Goal: Information Seeking & Learning: Learn about a topic

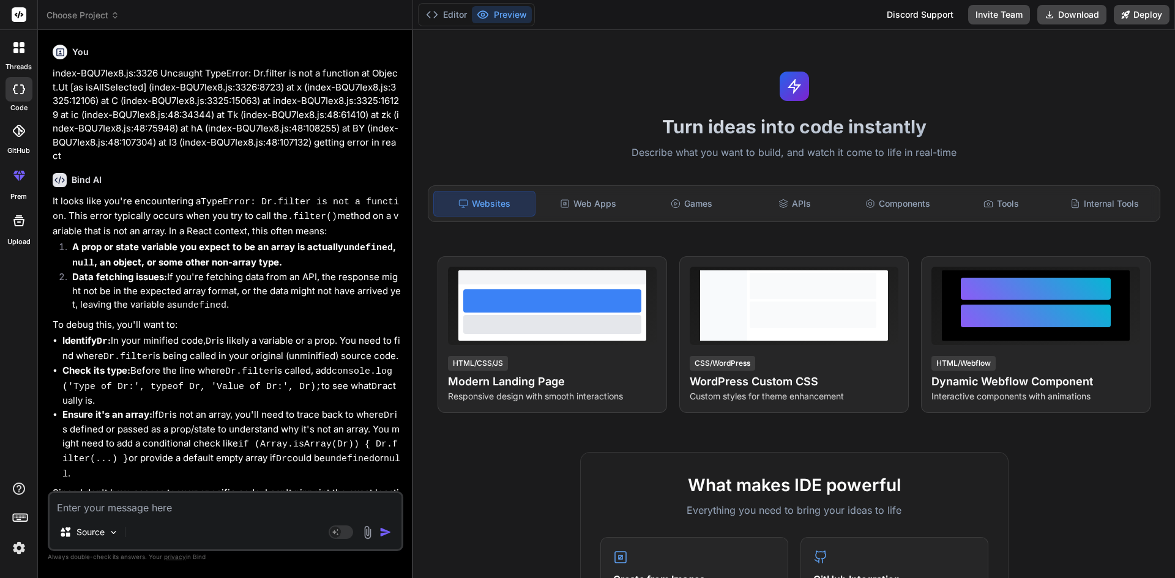
scroll to position [97, 0]
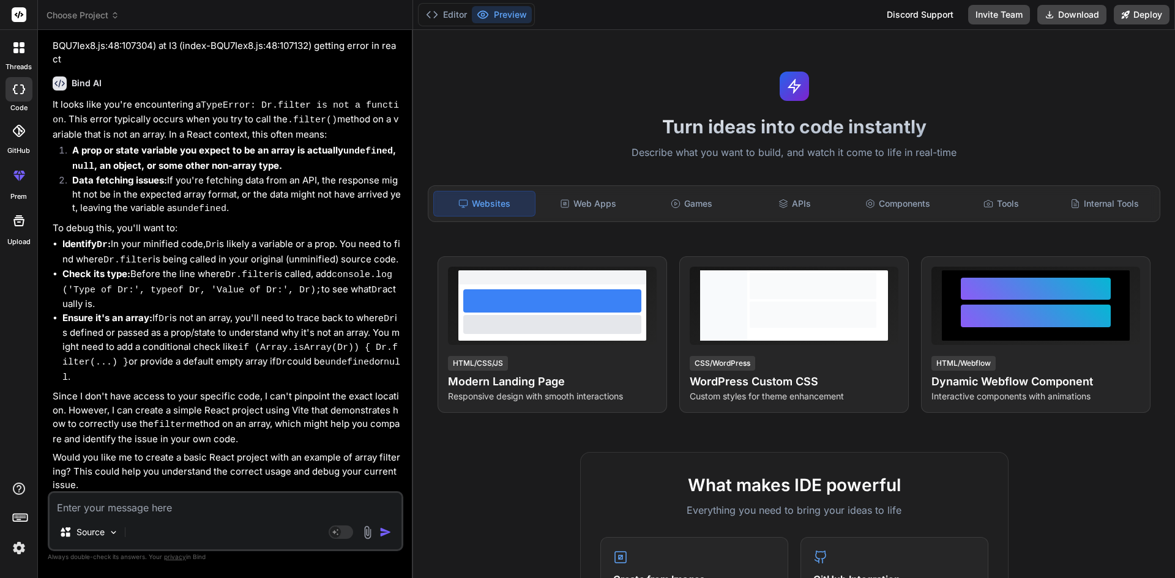
click at [153, 508] on textarea at bounding box center [226, 504] width 352 height 22
type textarea "g"
type textarea "x"
type textarea "gr"
type textarea "x"
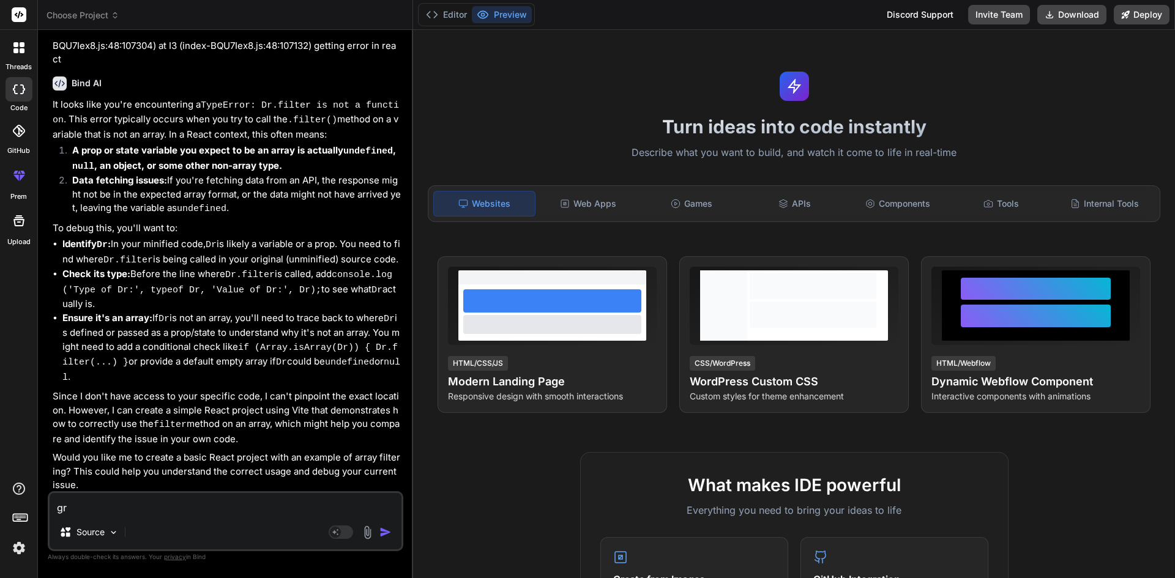
type textarea "grp"
type textarea "x"
type textarea "grph"
type textarea "x"
type textarea "grp"
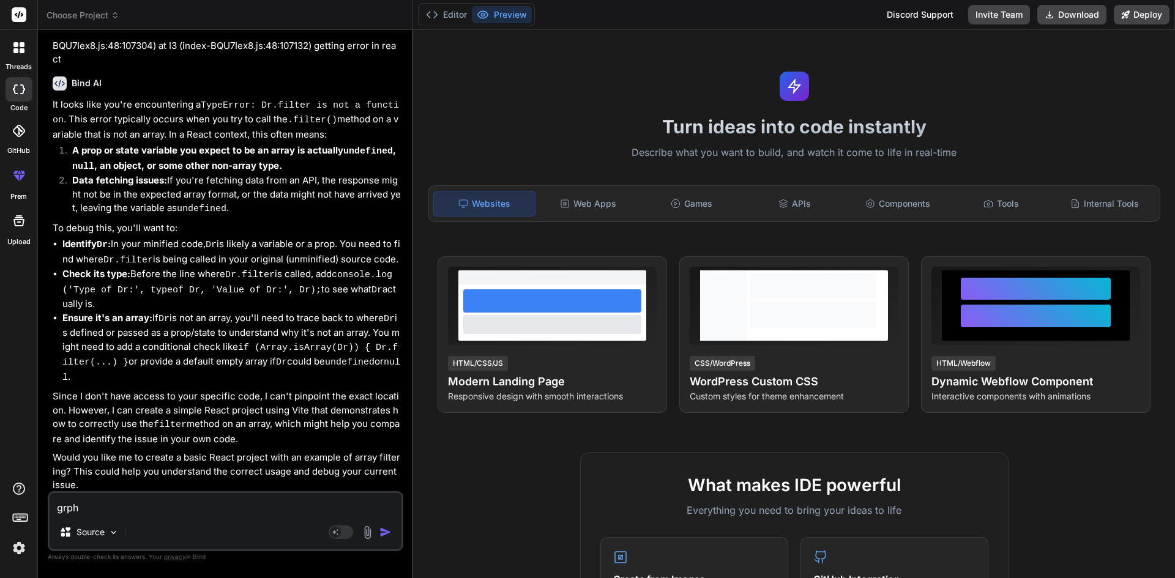
type textarea "x"
type textarea "gr"
type textarea "x"
type textarea "gra"
type textarea "x"
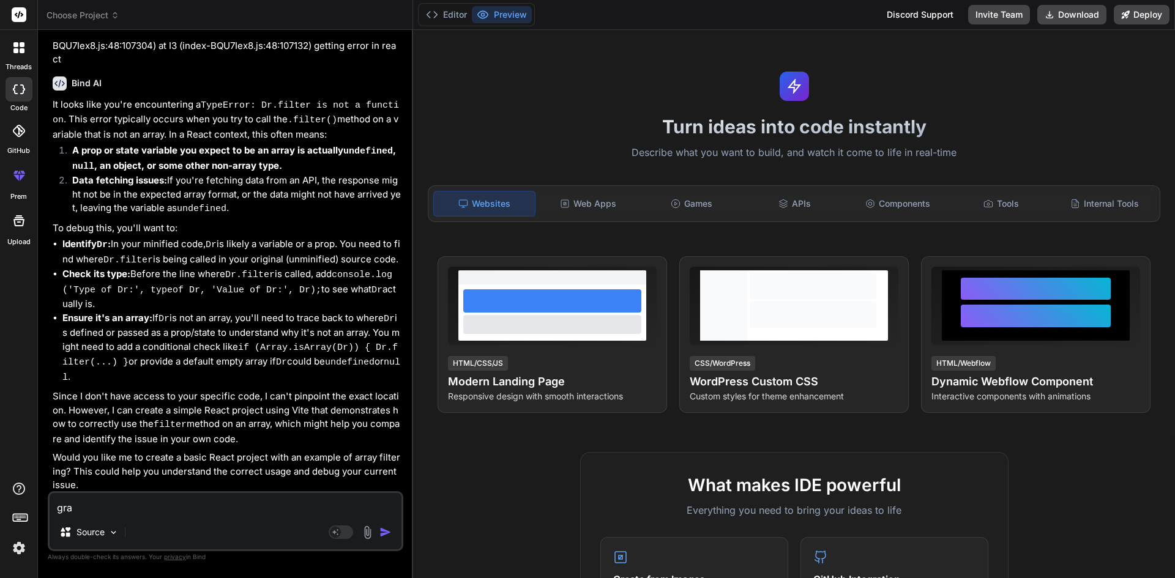
type textarea "grap"
type textarea "x"
type textarea "graph"
type textarea "x"
type textarea "graph"
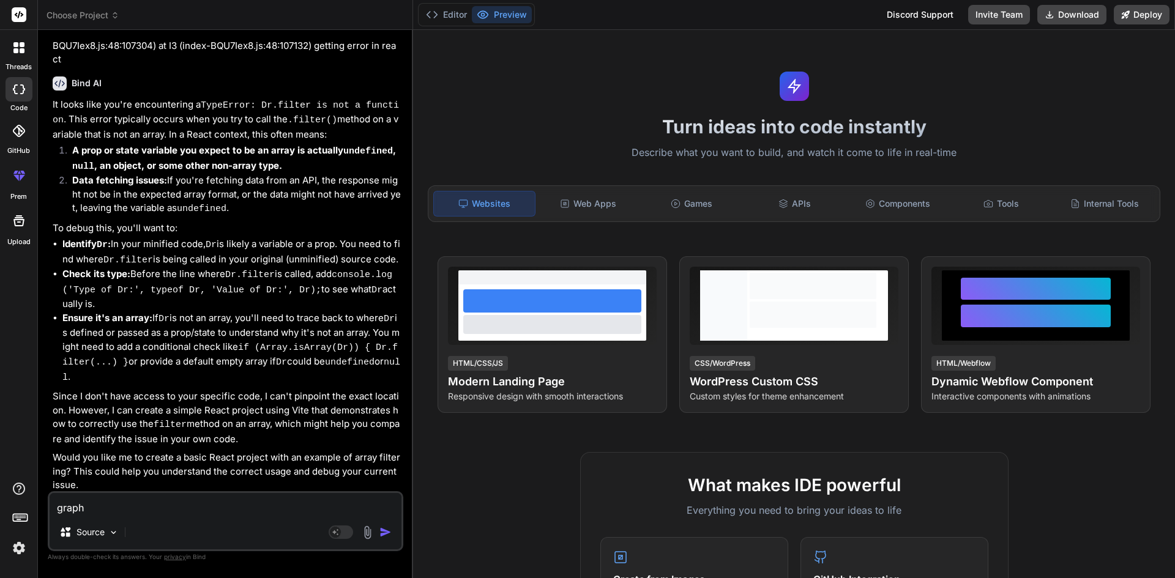
type textarea "x"
type textarea "graph q"
type textarea "x"
type textarea "graph ql"
type textarea "x"
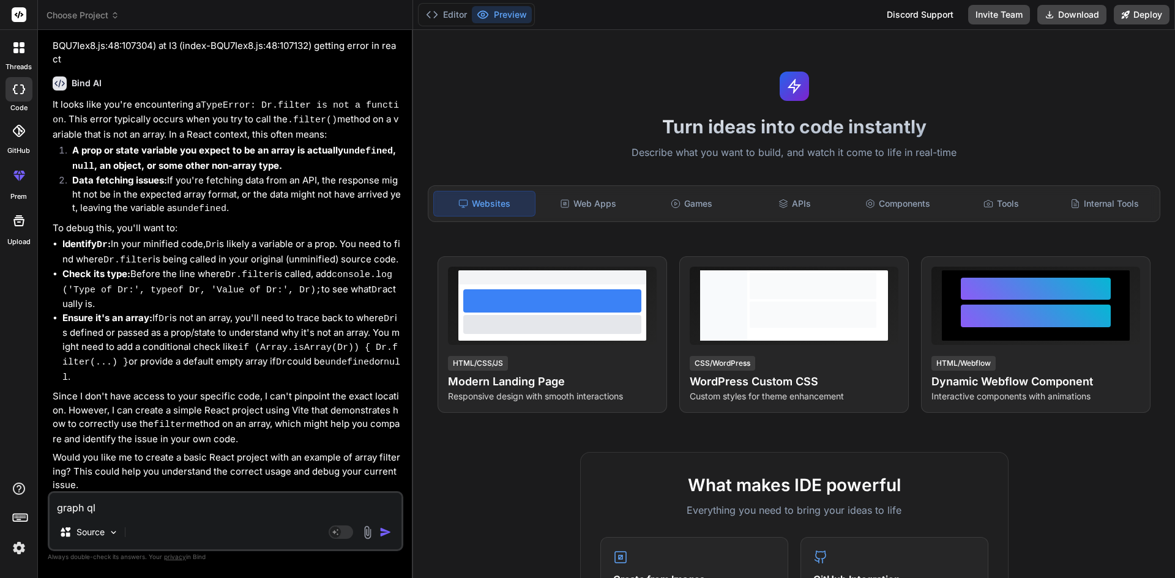
type textarea "graph ql"
type textarea "x"
type textarea "graph ql i"
type textarea "x"
type textarea "graph ql in"
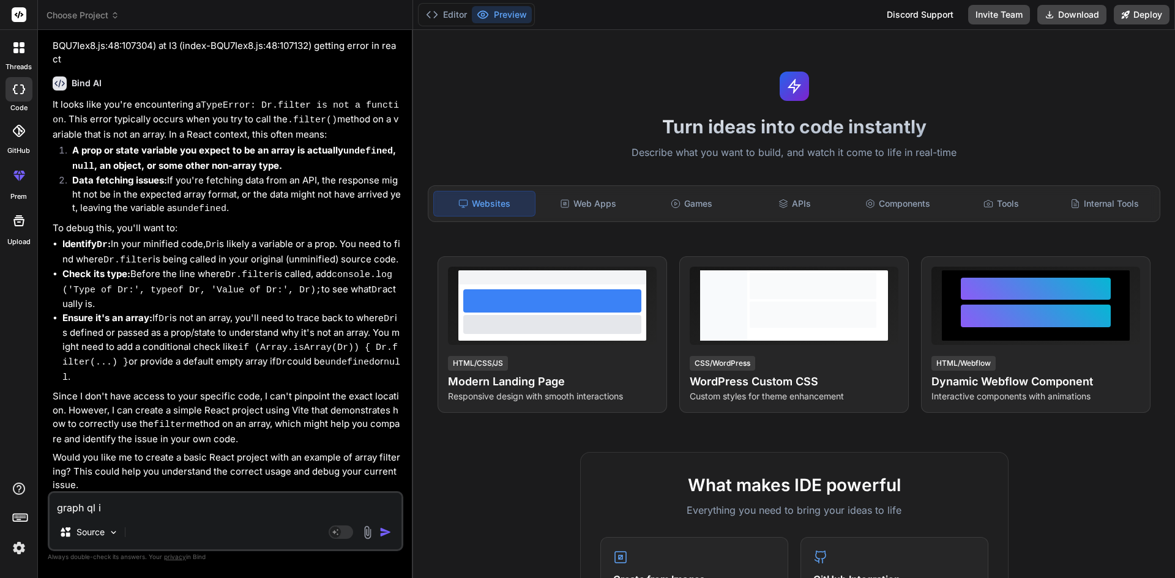
type textarea "x"
type textarea "graph ql in"
type textarea "x"
type textarea "graph ql in r"
type textarea "x"
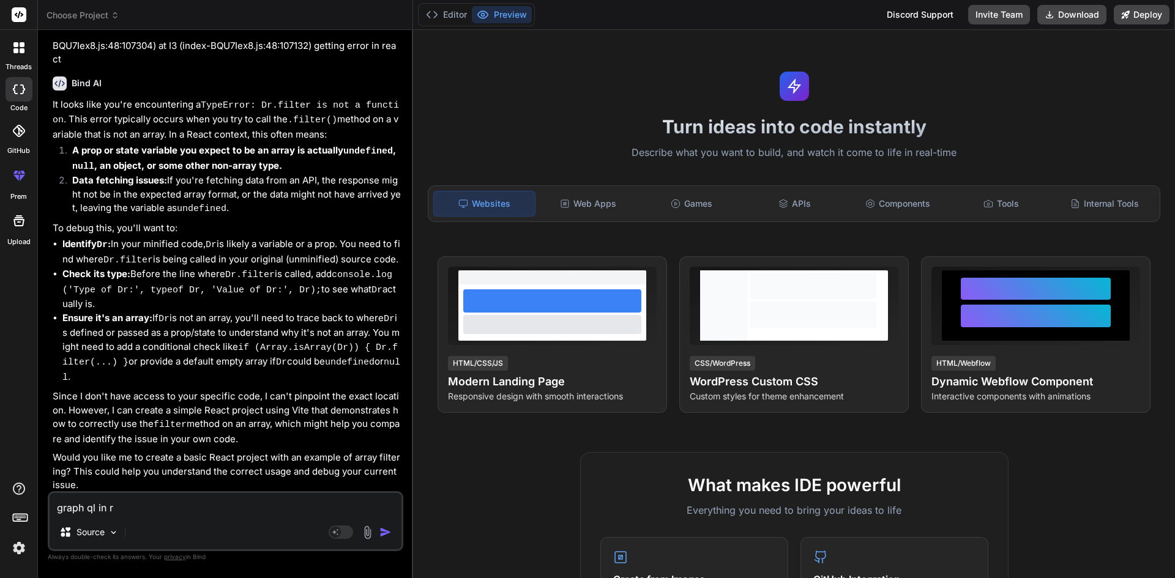
type textarea "graph ql in re"
type textarea "x"
type textarea "graph ql in rea"
type textarea "x"
type textarea "graph ql in reac"
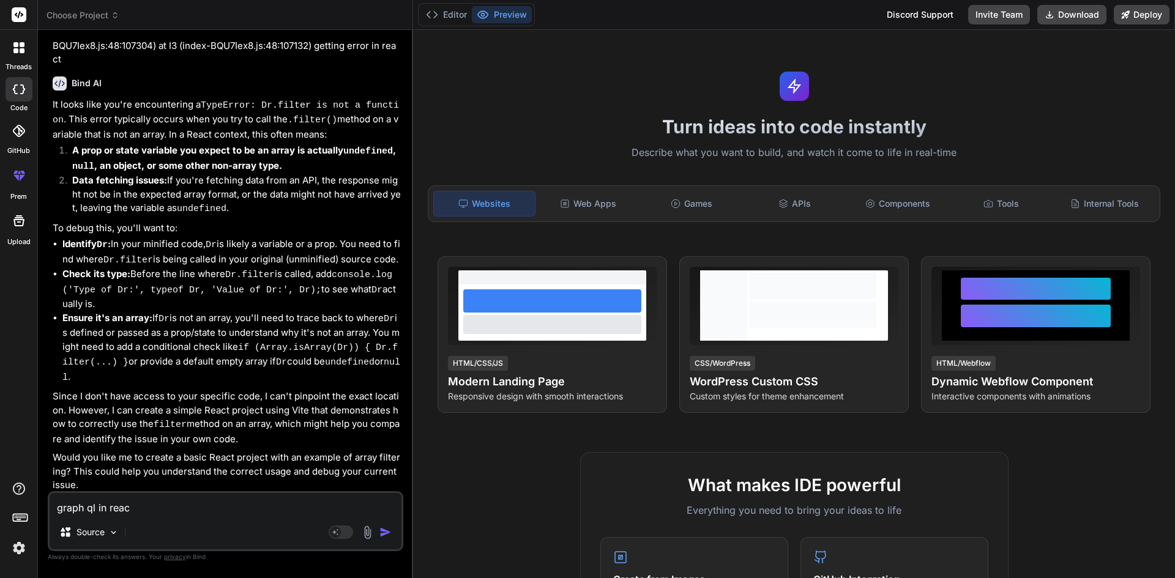
type textarea "x"
type textarea "graph ql in react"
type textarea "x"
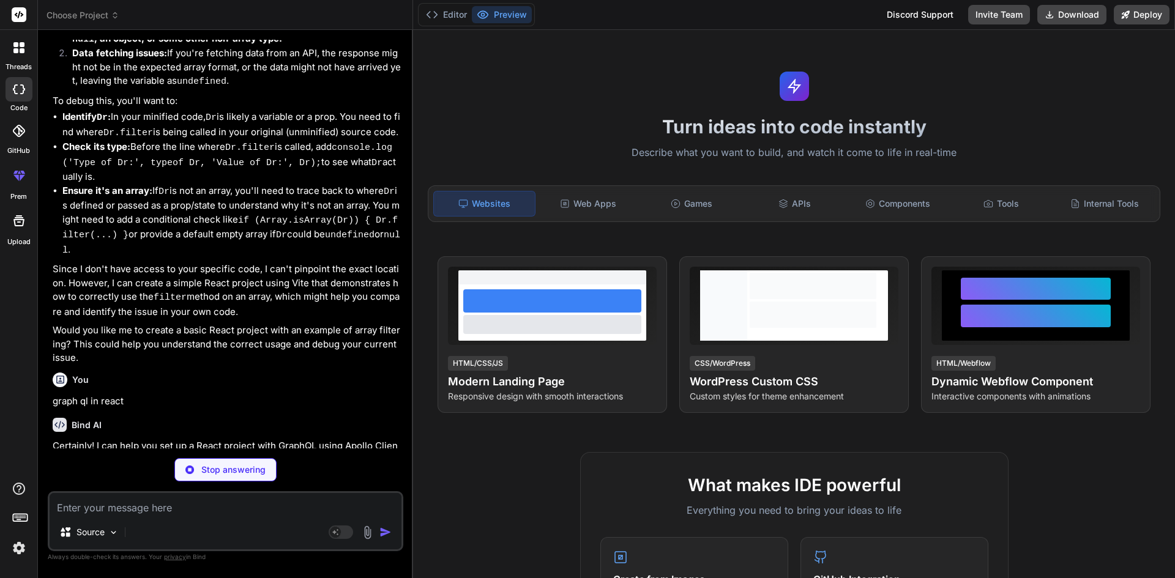
scroll to position [224, 0]
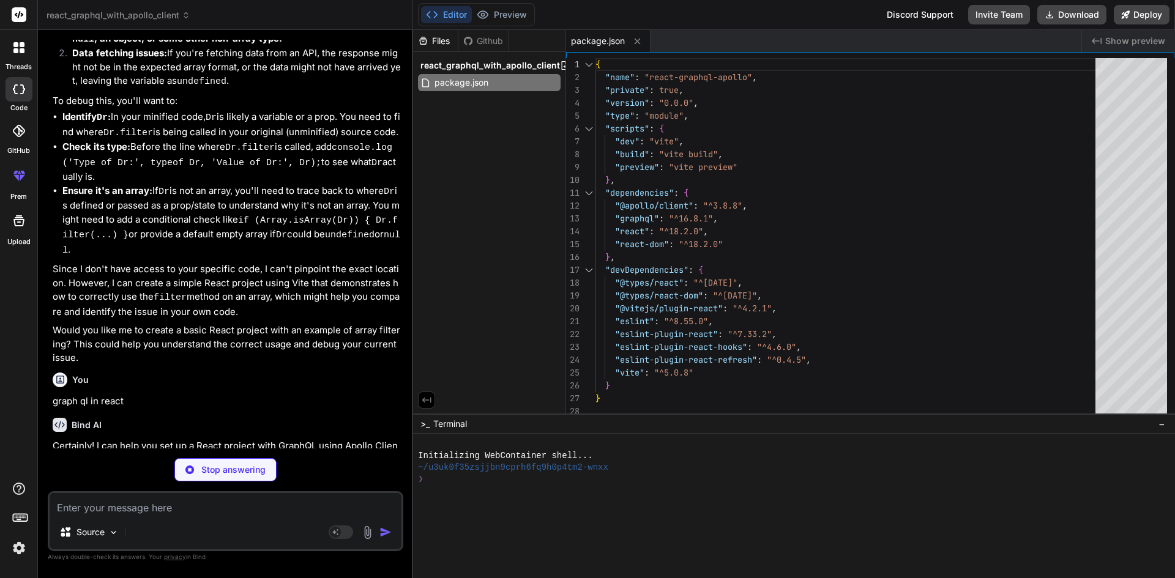
type textarea "x"
type textarea "<script type="module" src="/src/main.jsx"></script> </body> </html>"
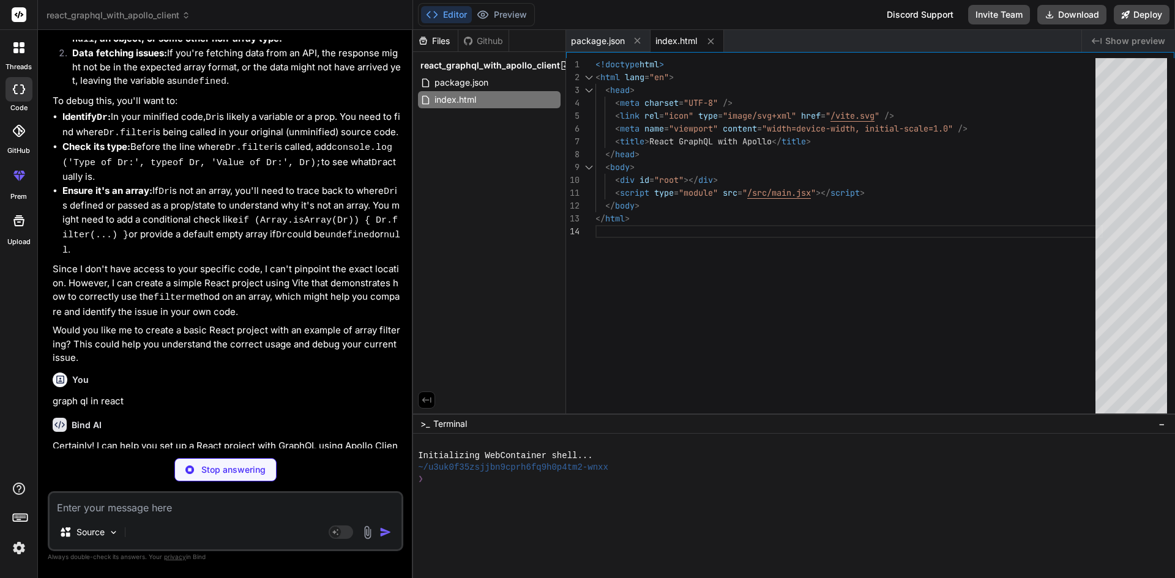
type textarea "x"
type textarea "}); ReactDOM.createRoot(document.getElementById('root')).render( <React.StrictM…"
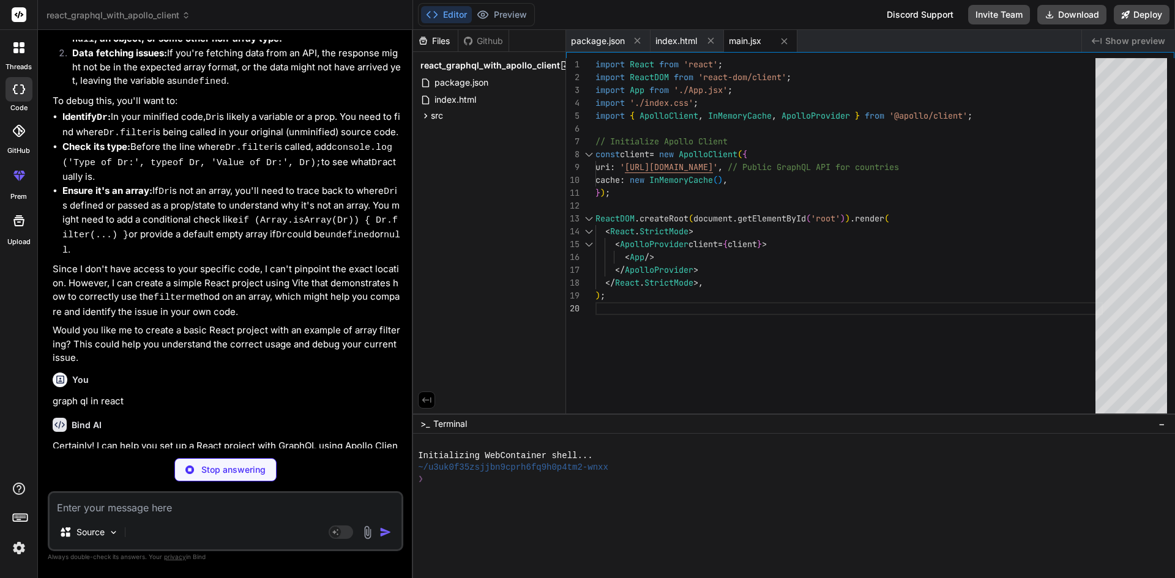
type textarea "x"
type textarea "color: #007bff; }"
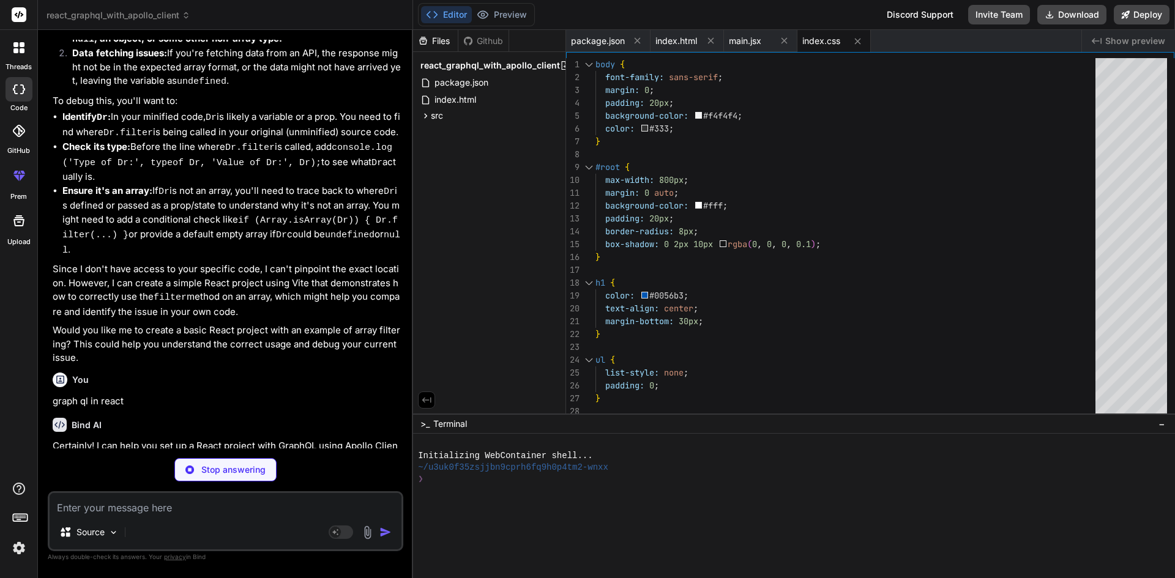
type textarea "x"
type textarea "</div> ); } export default App;"
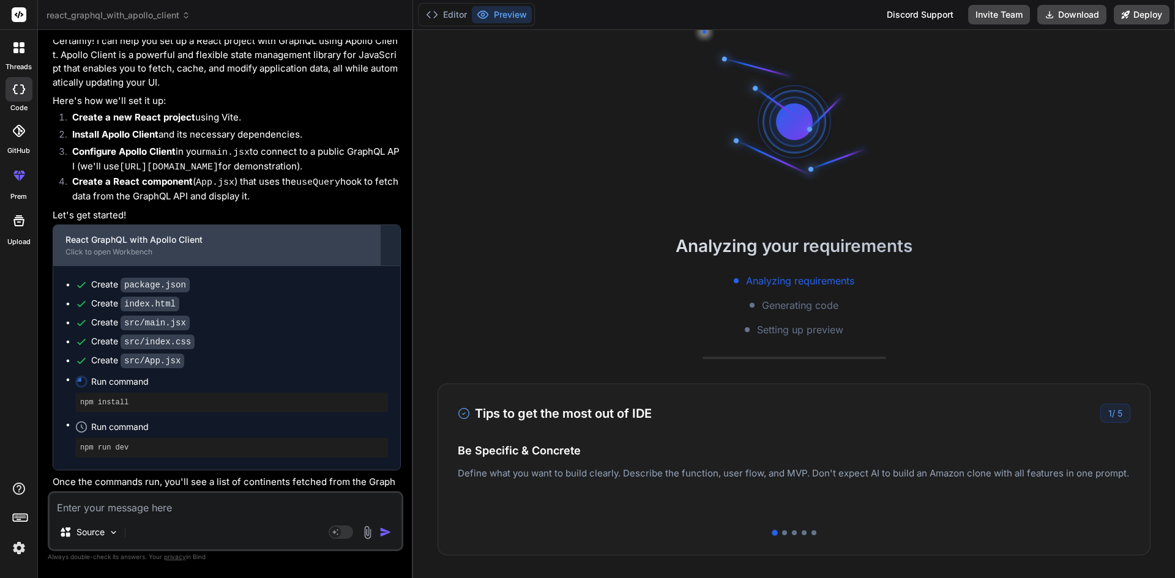
scroll to position [650, 0]
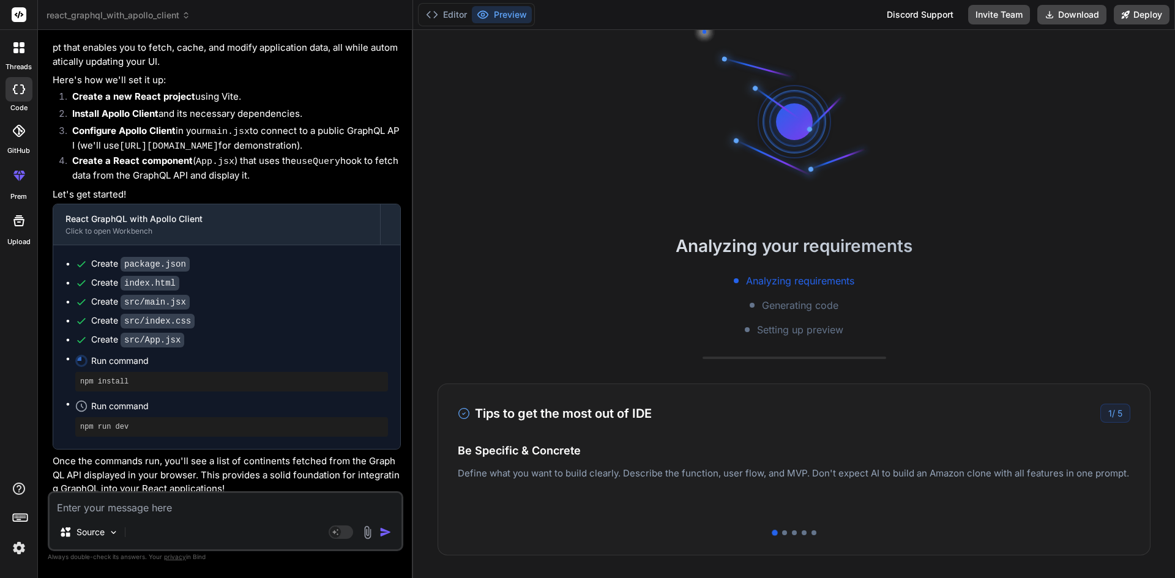
click at [268, 316] on div "Create src/index.css" at bounding box center [231, 321] width 313 height 13
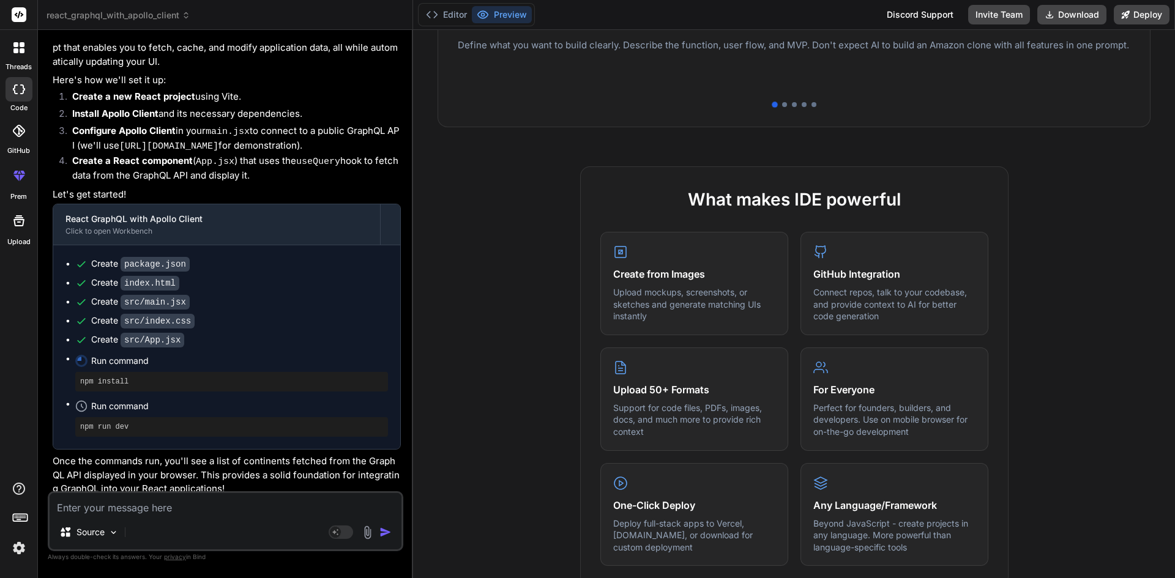
scroll to position [140, 0]
type textarea "x"
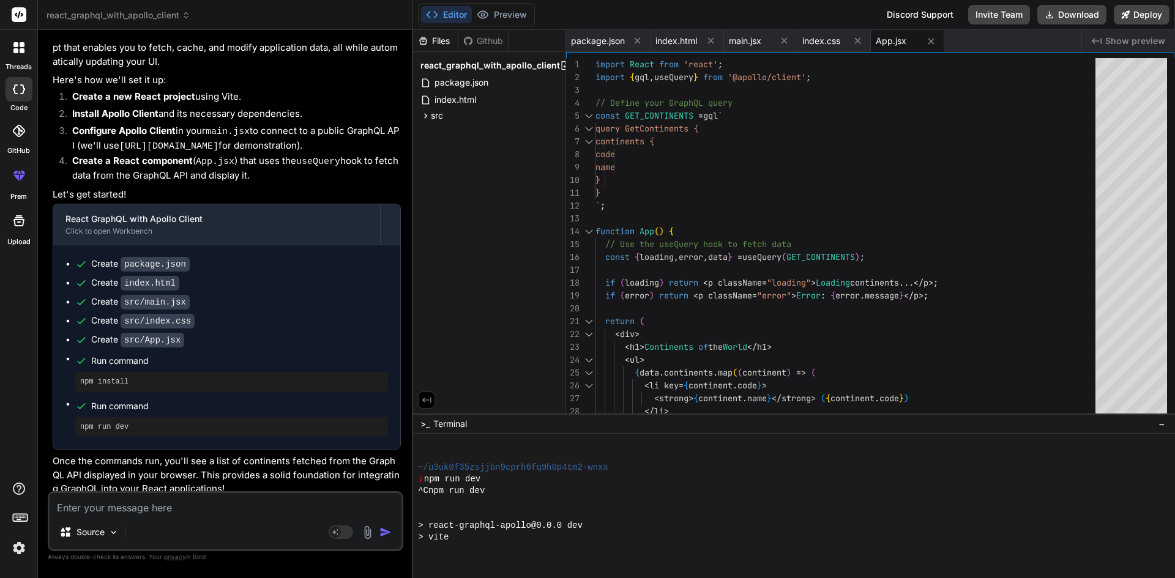
scroll to position [395, 0]
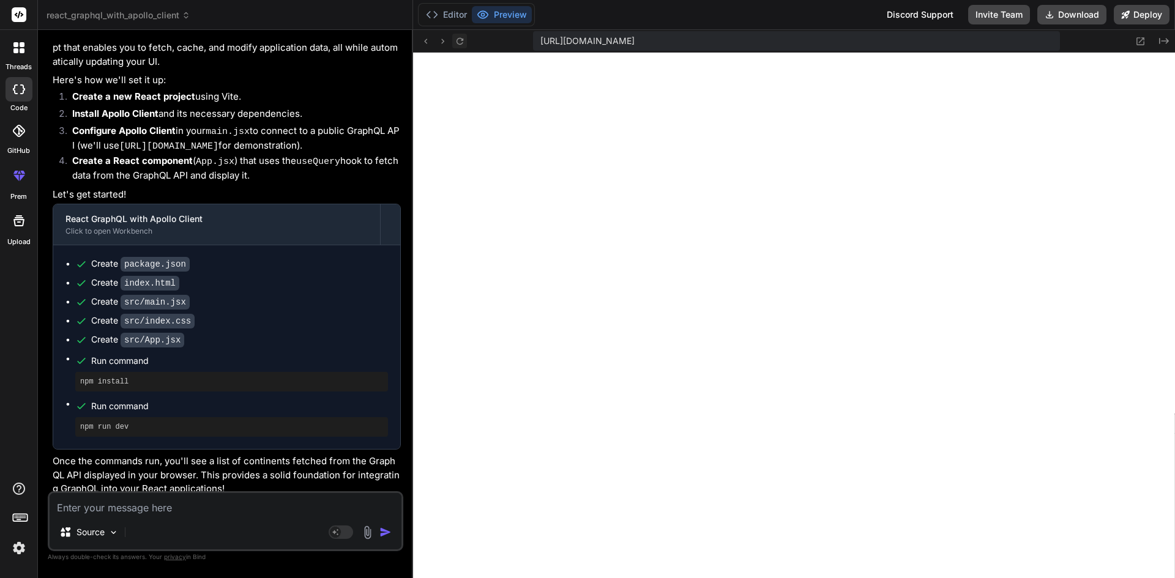
click at [457, 36] on icon at bounding box center [460, 41] width 10 height 10
click at [446, 10] on button "Editor" at bounding box center [446, 14] width 51 height 17
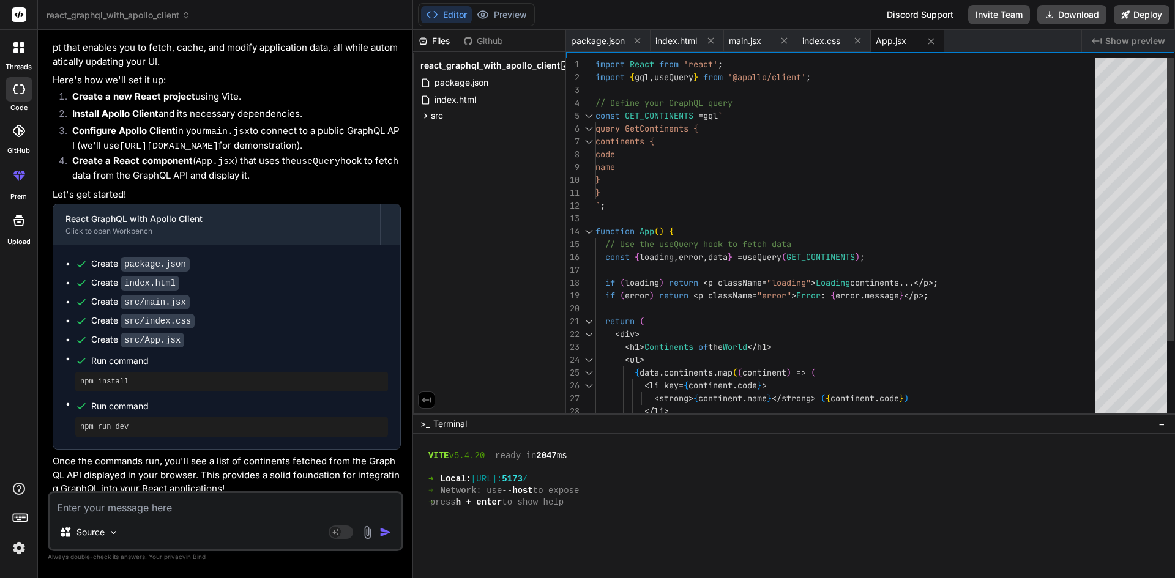
click at [657, 131] on div "code name } } ` ; function App ( ) { // Use the useQuery hook to fetch data con…" at bounding box center [848, 289] width 507 height 463
click at [220, 173] on li "Create a React component ( App.jsx ) that uses the useQuery hook to fetch data …" at bounding box center [231, 168] width 338 height 29
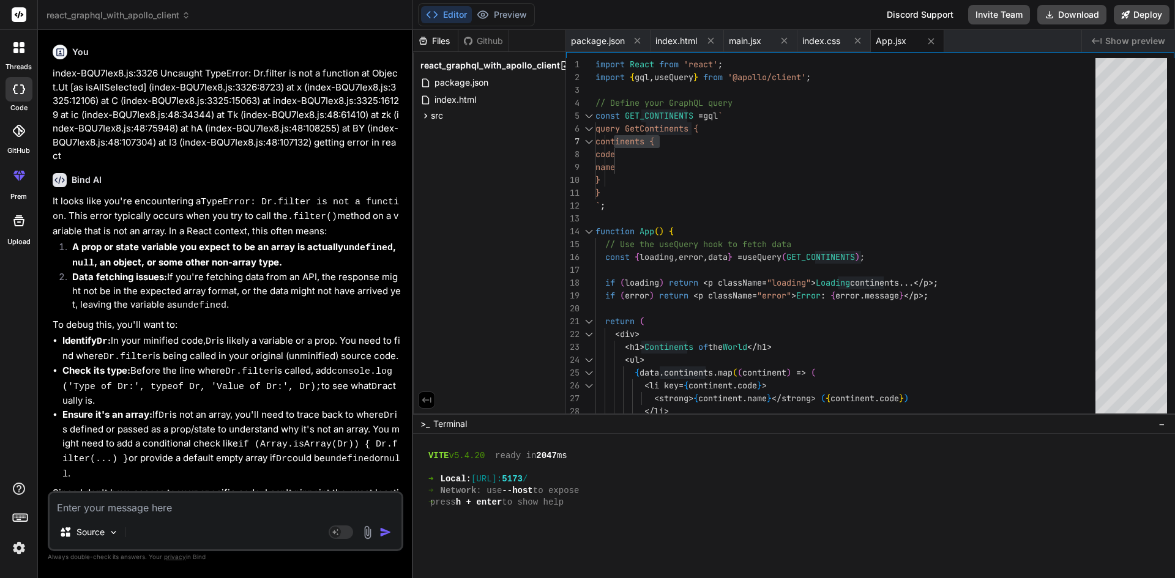
click at [76, 199] on p "It looks like you're encountering a TypeError: Dr.filter is not a function . Th…" at bounding box center [227, 217] width 348 height 44
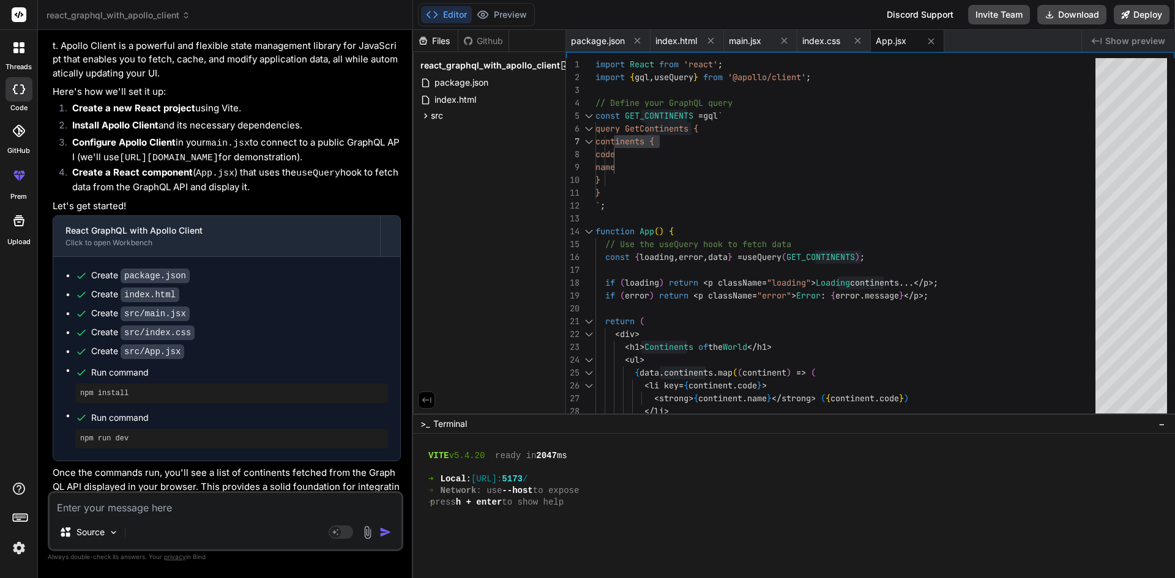
scroll to position [650, 0]
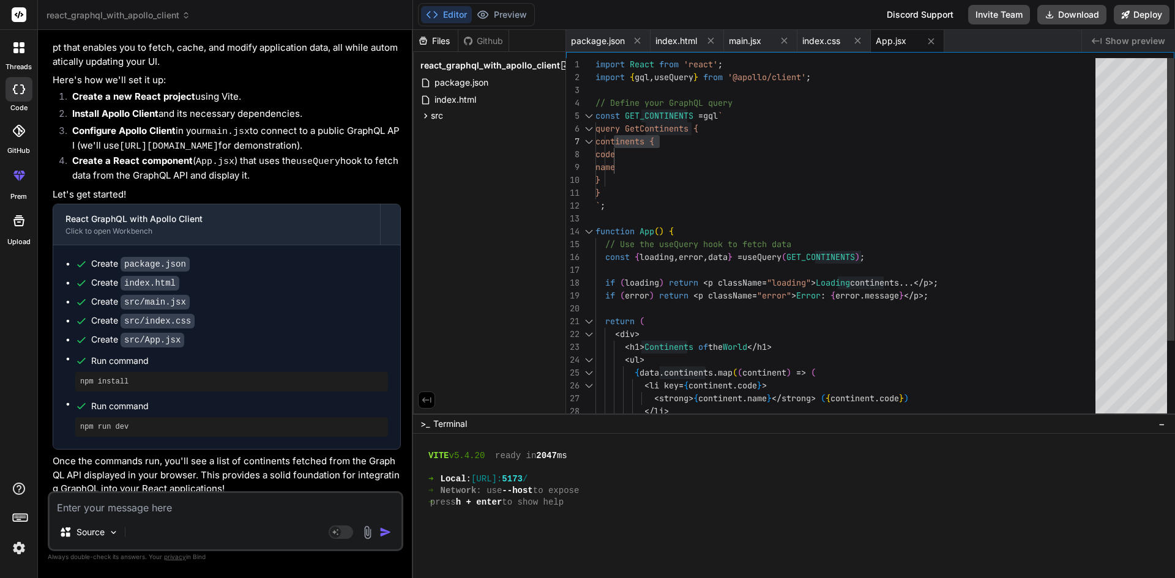
click at [657, 116] on div "code name } } ` ; function App ( ) { // Use the useQuery hook to fetch data con…" at bounding box center [848, 289] width 507 height 463
click at [788, 256] on div "code name } } ` ; function App ( ) { // Use the useQuery hook to fetch data con…" at bounding box center [848, 289] width 507 height 463
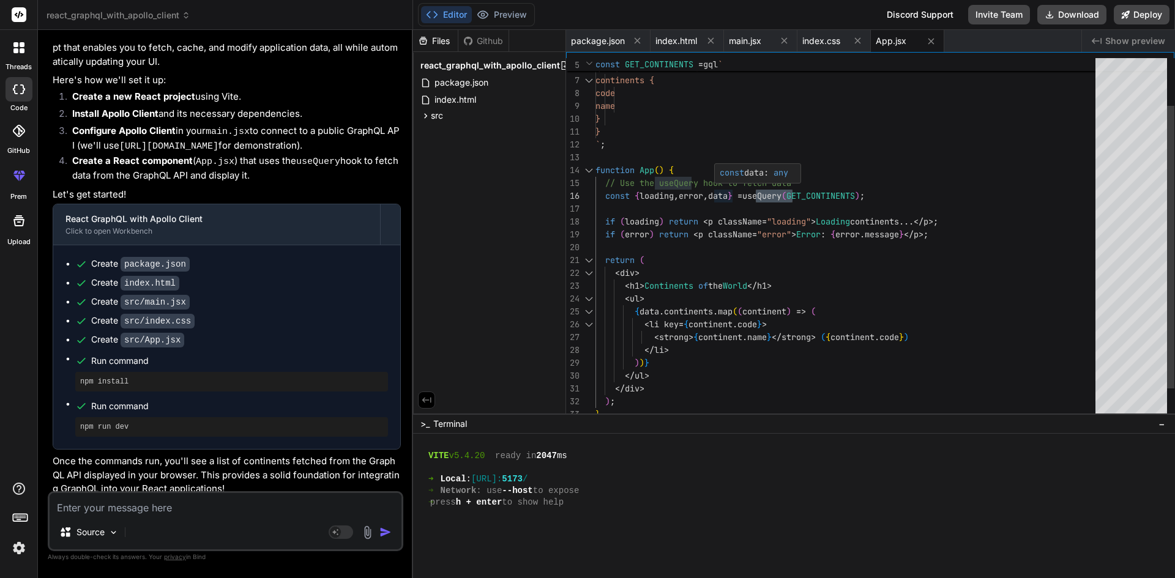
click at [736, 193] on div "code name } } ` ; function App ( ) { // Use the useQuery hook to fetch data con…" at bounding box center [848, 228] width 507 height 463
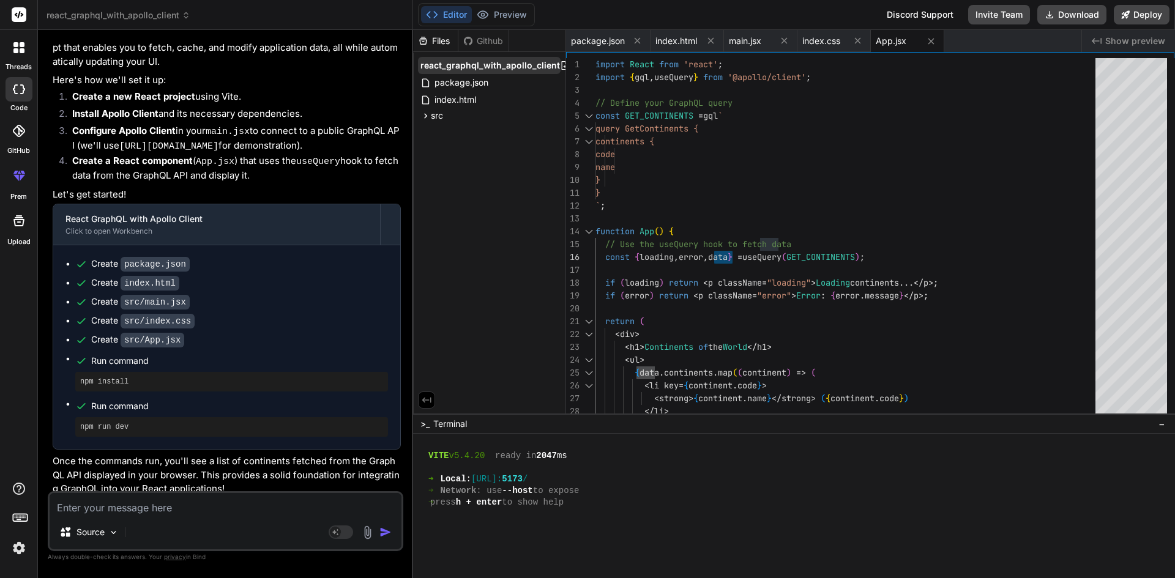
click at [498, 67] on span "react_graphql_with_apollo_client" at bounding box center [490, 65] width 140 height 12
click at [687, 38] on span "index.html" at bounding box center [676, 41] width 42 height 12
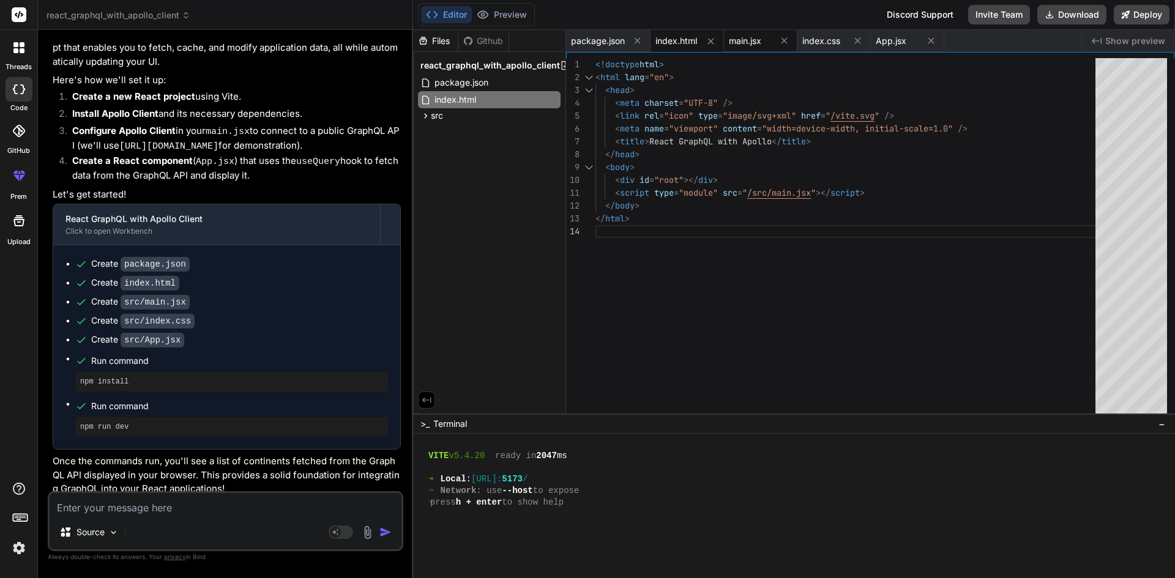
click at [741, 39] on span "main.jsx" at bounding box center [745, 41] width 32 height 12
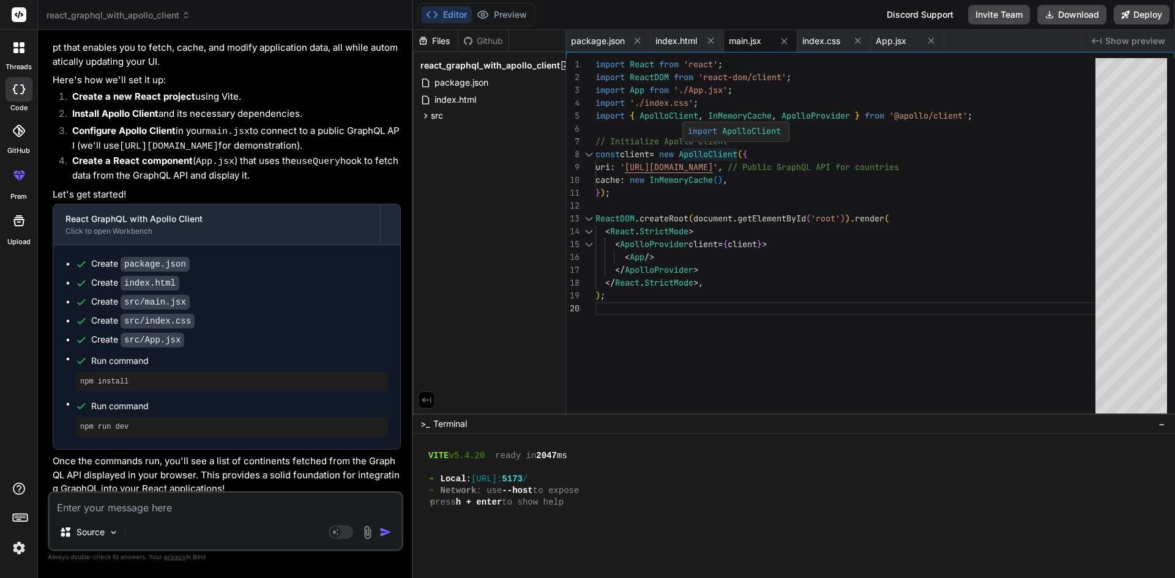
click at [716, 149] on div "const client = new ApolloClient ( { uri : ' [URL][DOMAIN_NAME] ' , // Public Gr…" at bounding box center [848, 239] width 507 height 362
click at [745, 171] on div "const client = new ApolloClient ( { uri : ' [URL][DOMAIN_NAME] ' , // Public Gr…" at bounding box center [848, 239] width 507 height 362
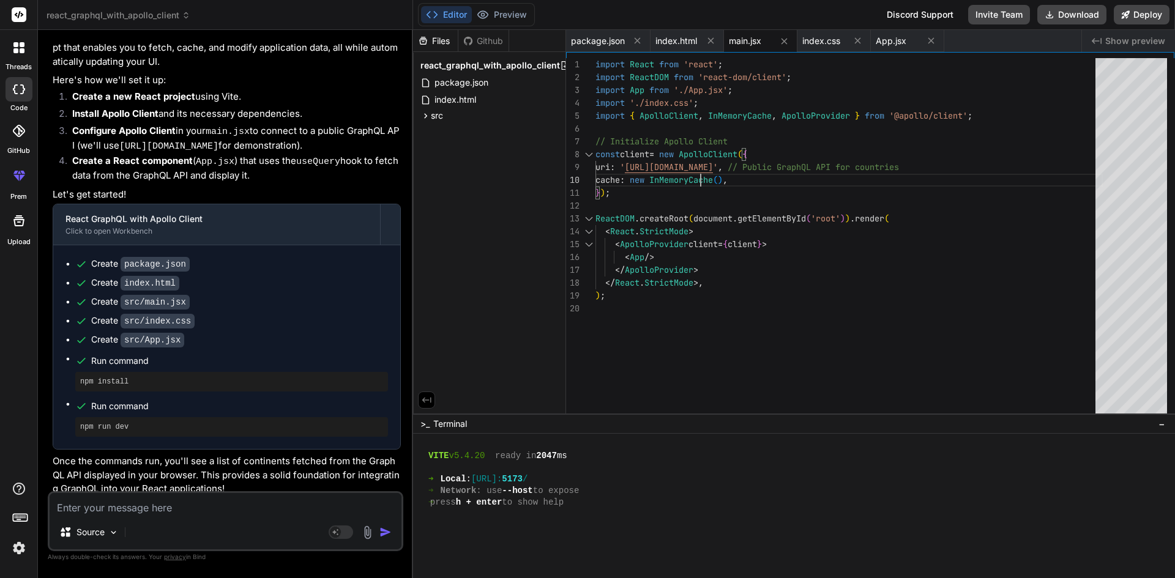
click at [711, 179] on div "const client = new ApolloClient ( { uri : ' [URL][DOMAIN_NAME] ' , // Public Gr…" at bounding box center [848, 239] width 507 height 362
click at [815, 35] on span "index.css" at bounding box center [821, 41] width 38 height 12
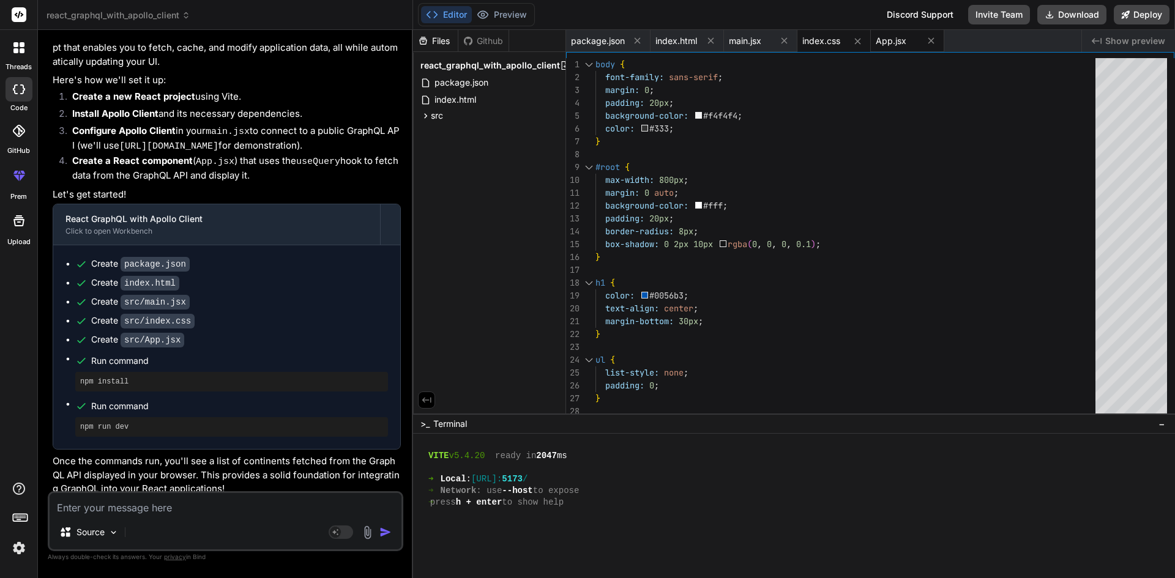
click at [892, 35] on span "App.jsx" at bounding box center [891, 41] width 31 height 12
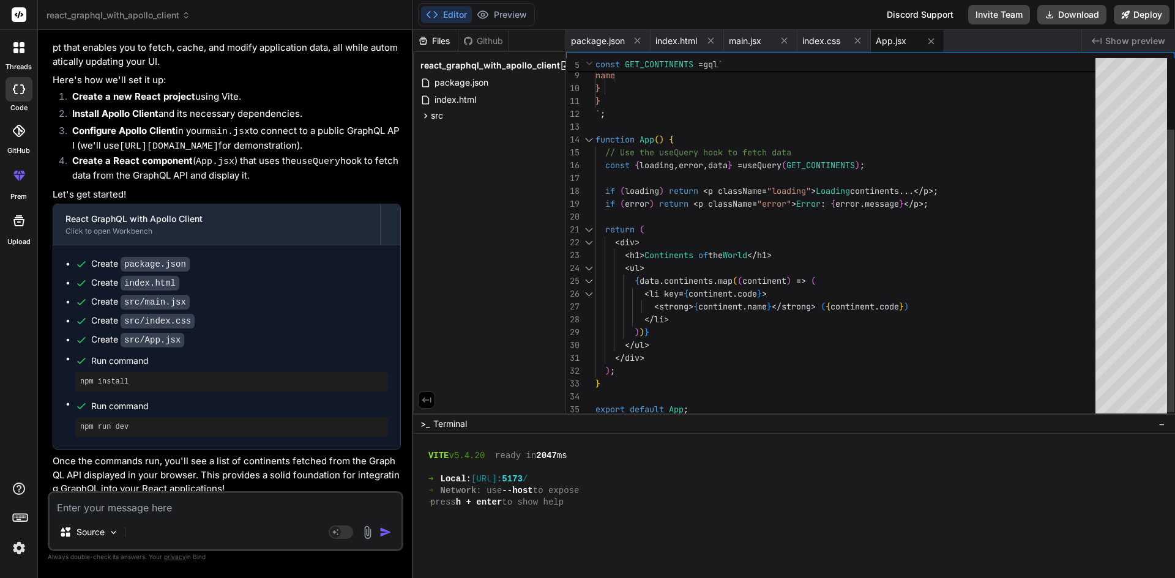
type textarea "return ( <div> <h1>Continents of the World</h1> <ul> {[DOMAIN_NAME]((continent)…"
click at [856, 309] on div "code name } } ` ; function App ( ) { // Use the useQuery hook to fetch data con…" at bounding box center [848, 197] width 507 height 463
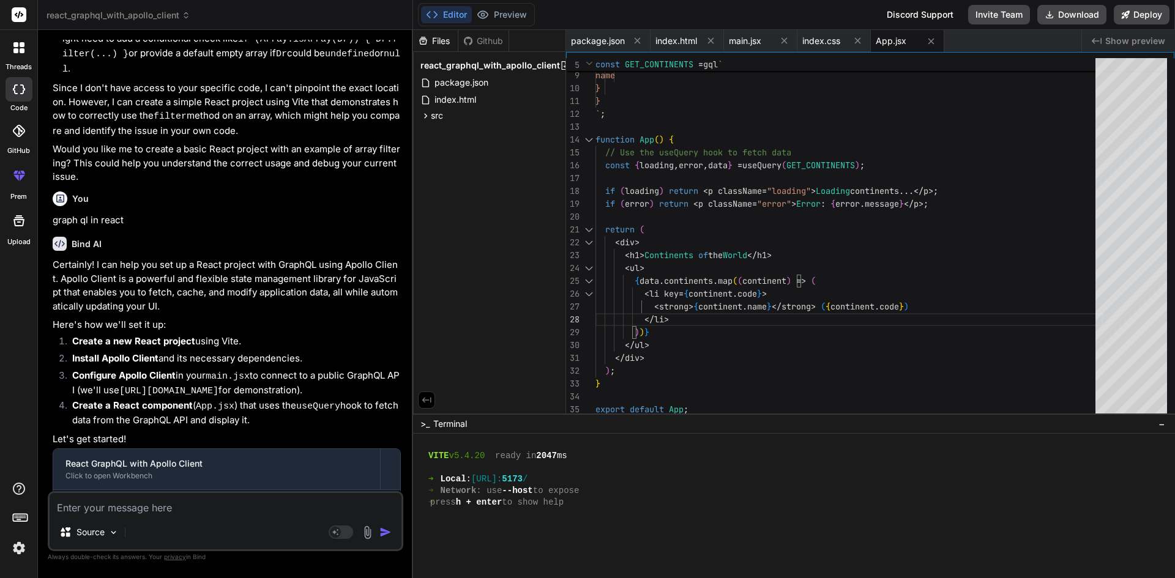
scroll to position [650, 0]
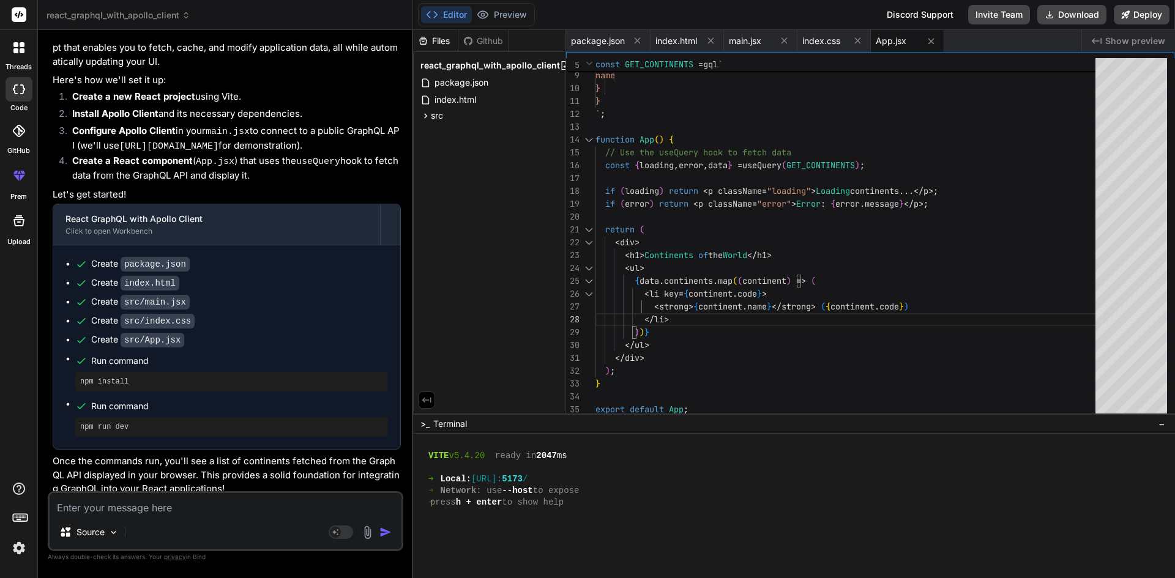
click at [157, 507] on textarea at bounding box center [226, 504] width 352 height 22
